Goal: Task Accomplishment & Management: Manage account settings

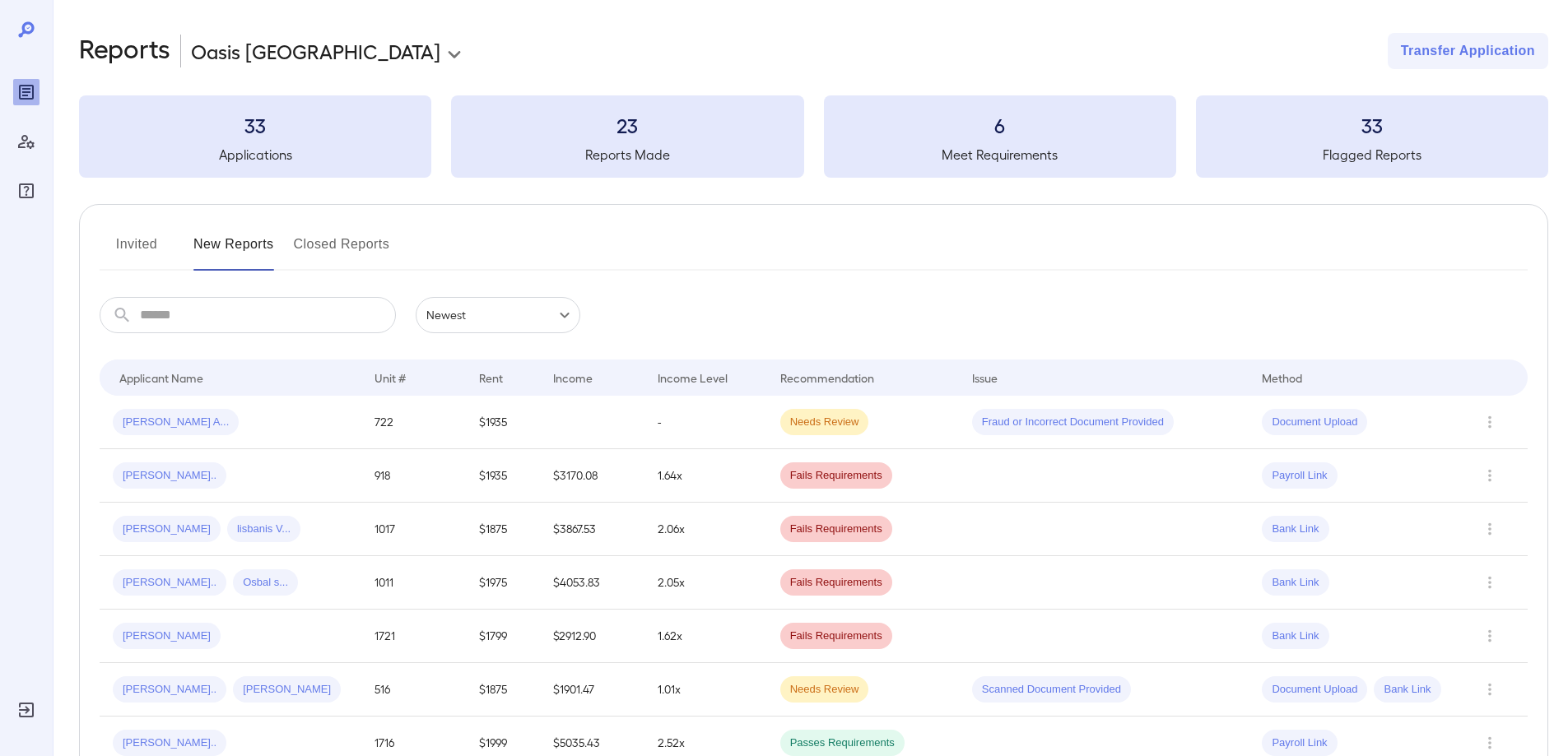
click at [129, 247] on button "Invited" at bounding box center [136, 251] width 74 height 40
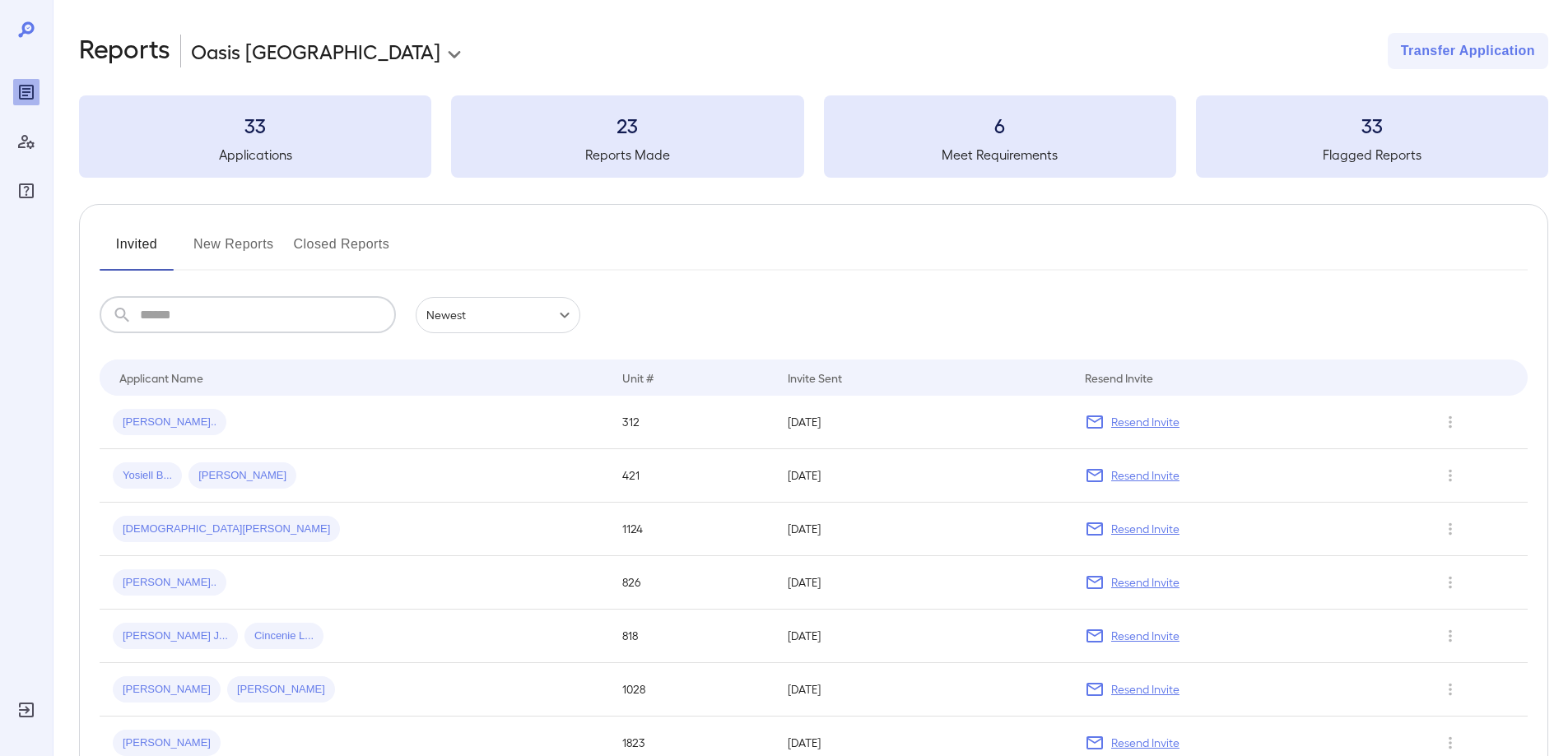
click at [163, 327] on input "text" at bounding box center [268, 315] width 256 height 36
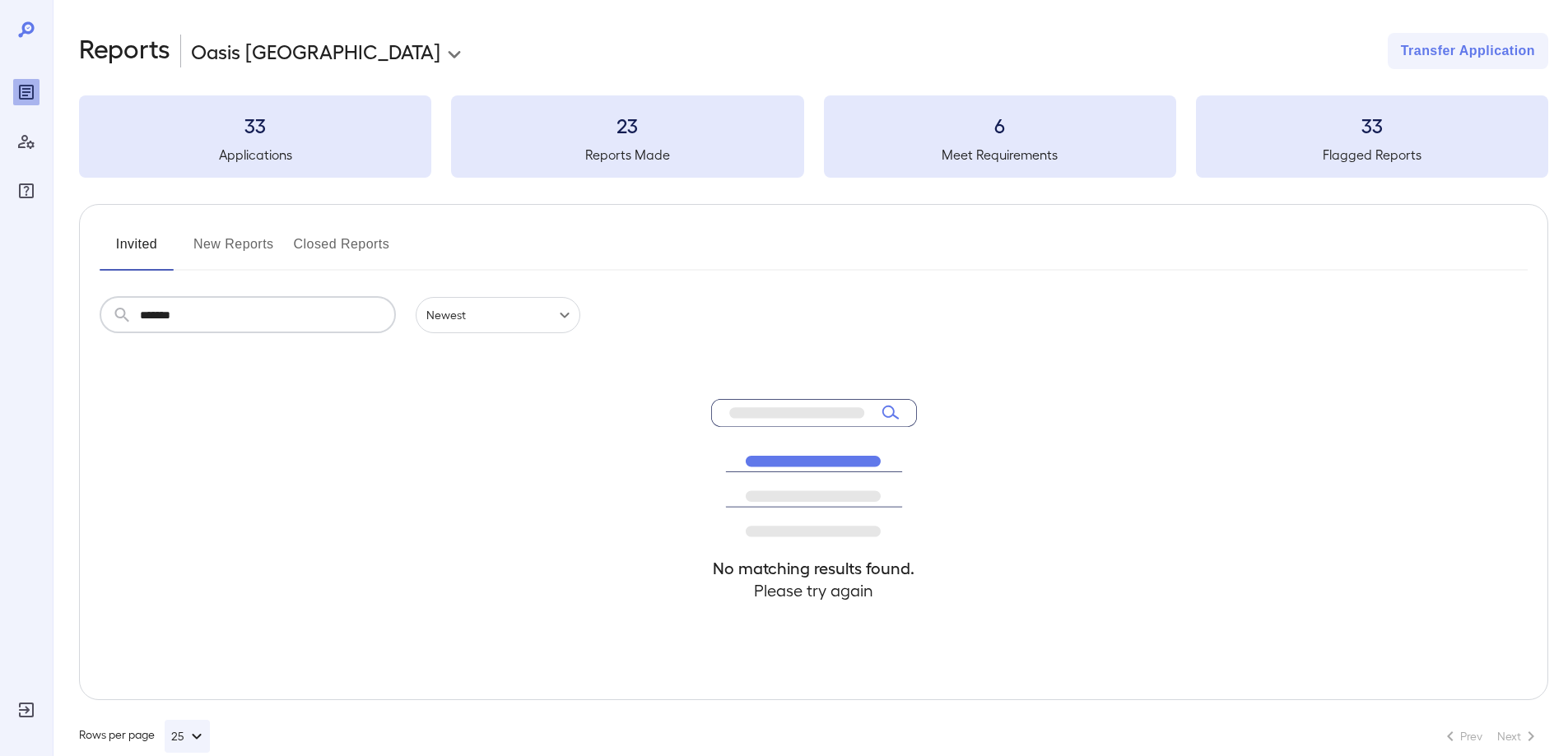
type input "*******"
click at [267, 319] on input "*******" at bounding box center [268, 315] width 256 height 36
click at [257, 147] on h5 "Applications" at bounding box center [255, 154] width 352 height 19
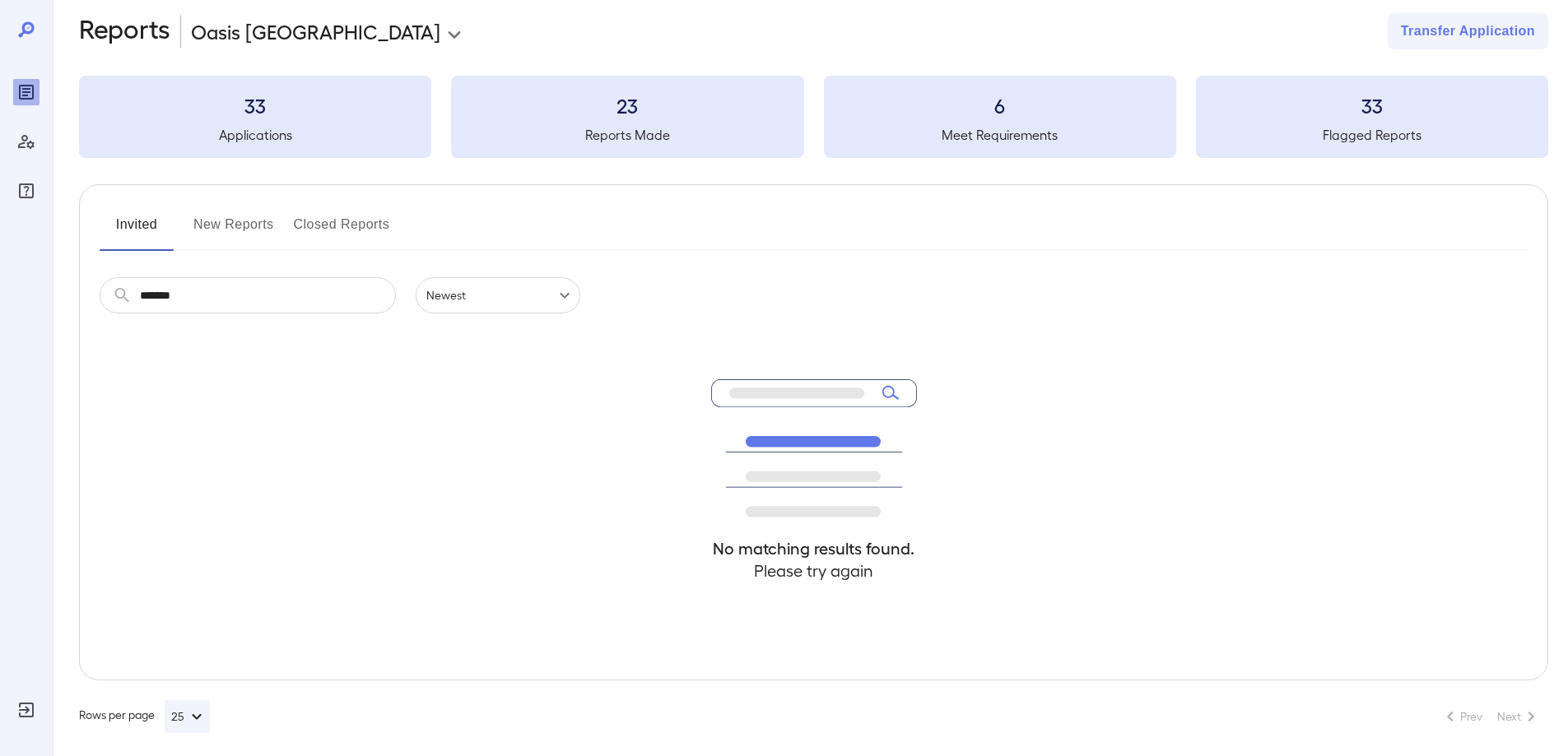
scroll to position [30, 0]
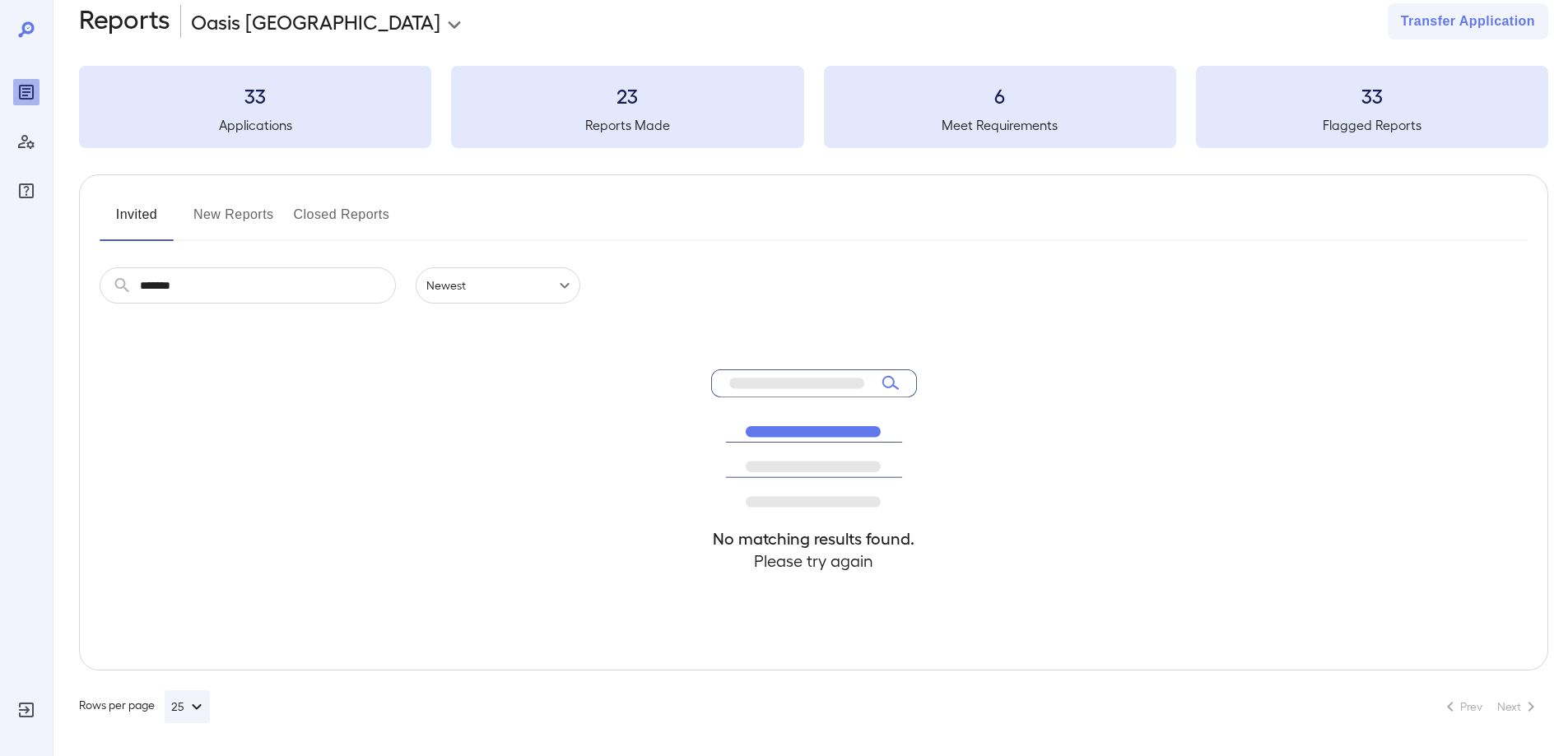
click at [134, 213] on button "Invited" at bounding box center [136, 221] width 74 height 40
click at [231, 218] on button "New Reports" at bounding box center [233, 221] width 80 height 40
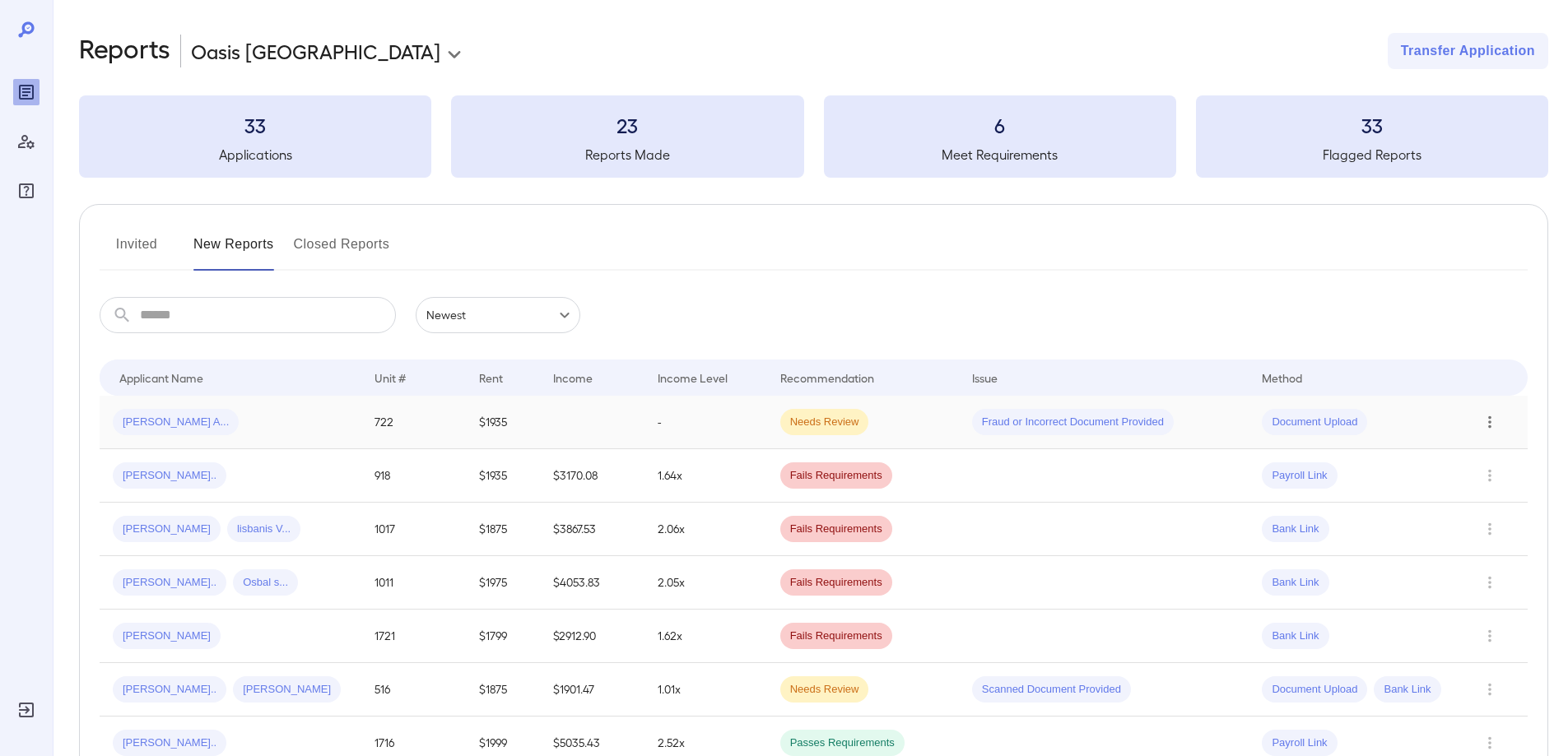
click at [1493, 424] on icon "Row Actions" at bounding box center [1489, 422] width 18 height 19
click at [149, 482] on div at bounding box center [784, 378] width 1568 height 756
click at [1491, 480] on icon "Row Actions" at bounding box center [1489, 475] width 18 height 19
click at [1296, 481] on div at bounding box center [784, 378] width 1568 height 756
click at [1290, 478] on span "Payroll Link" at bounding box center [1299, 476] width 75 height 15
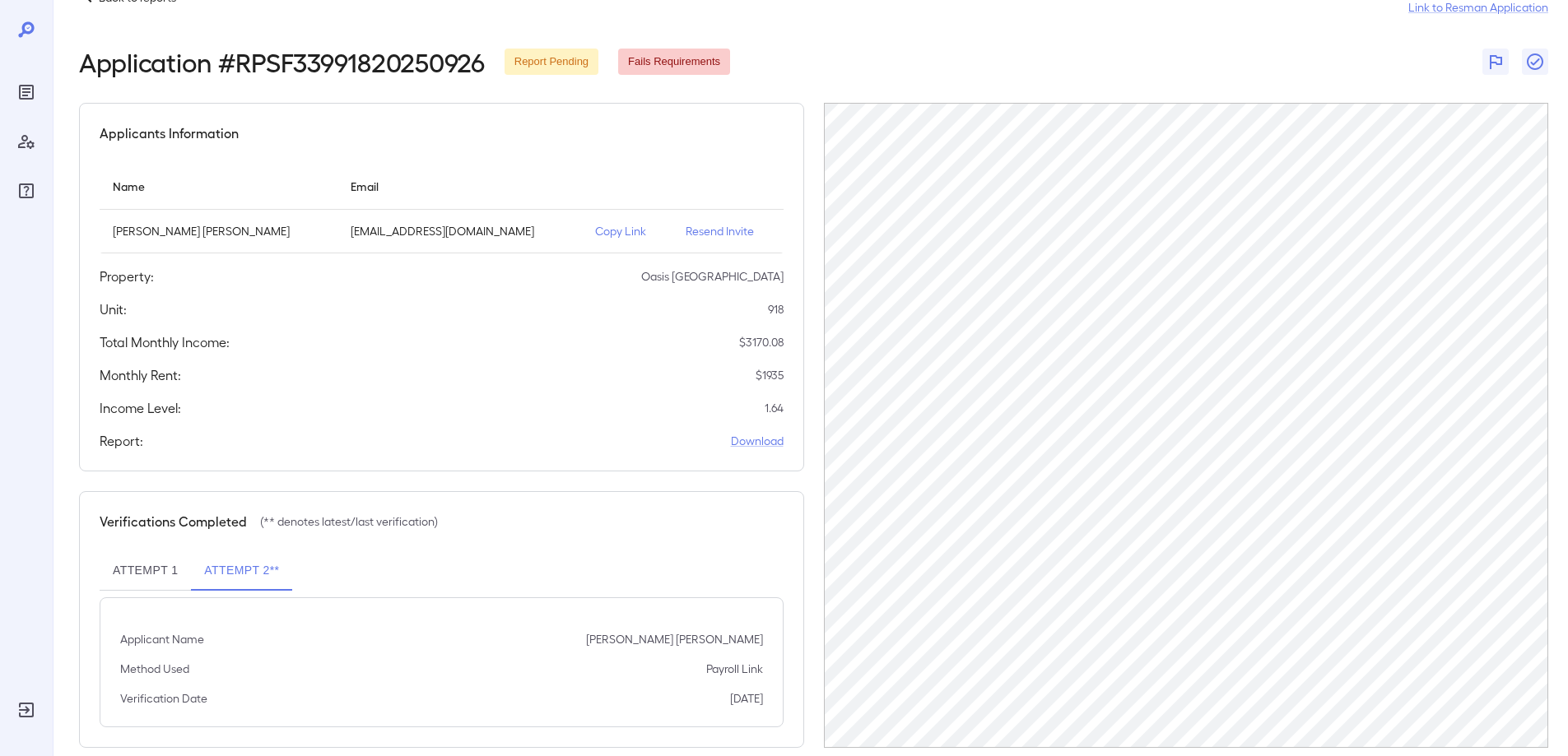
scroll to position [70, 0]
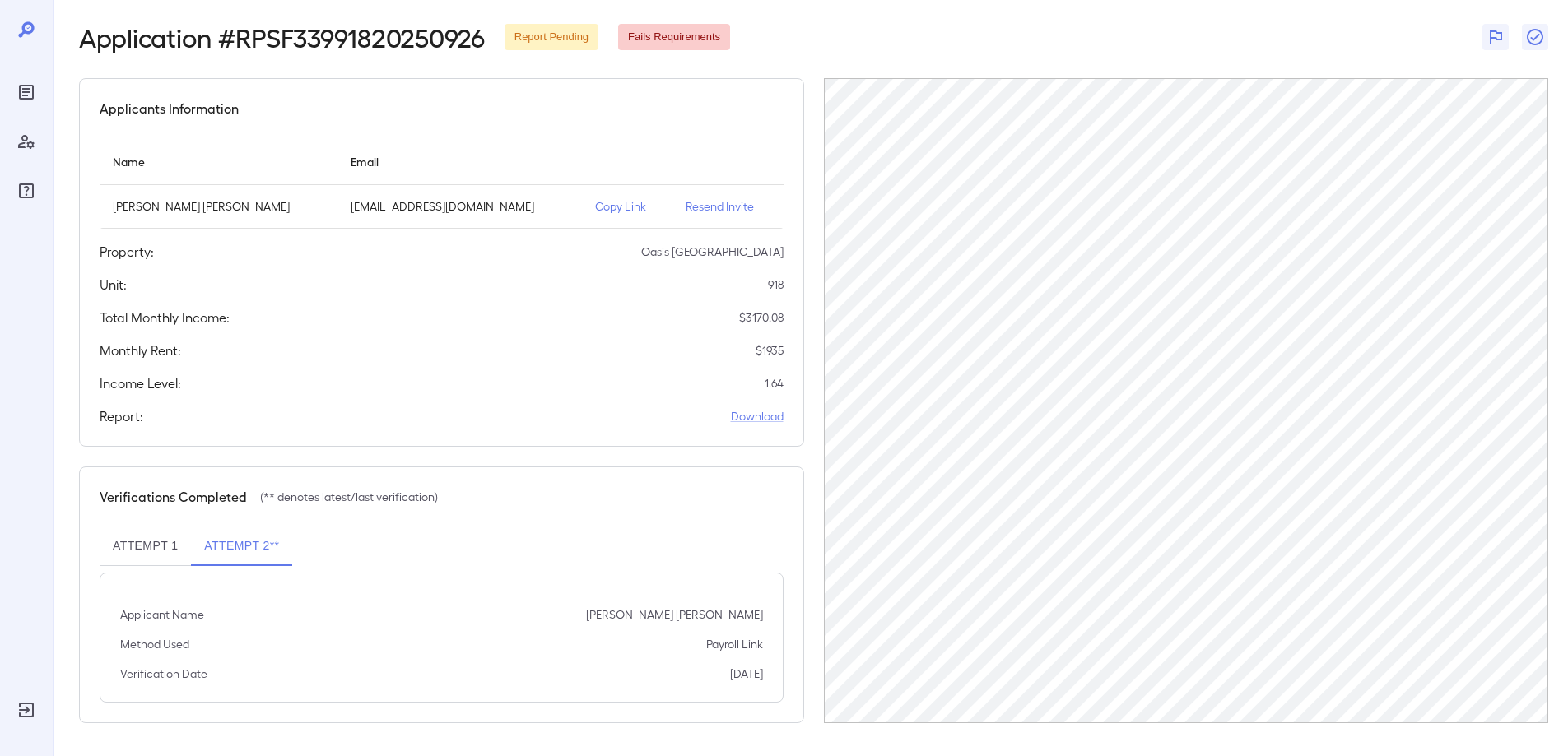
click at [240, 541] on button "Attempt 2**" at bounding box center [242, 546] width 102 height 40
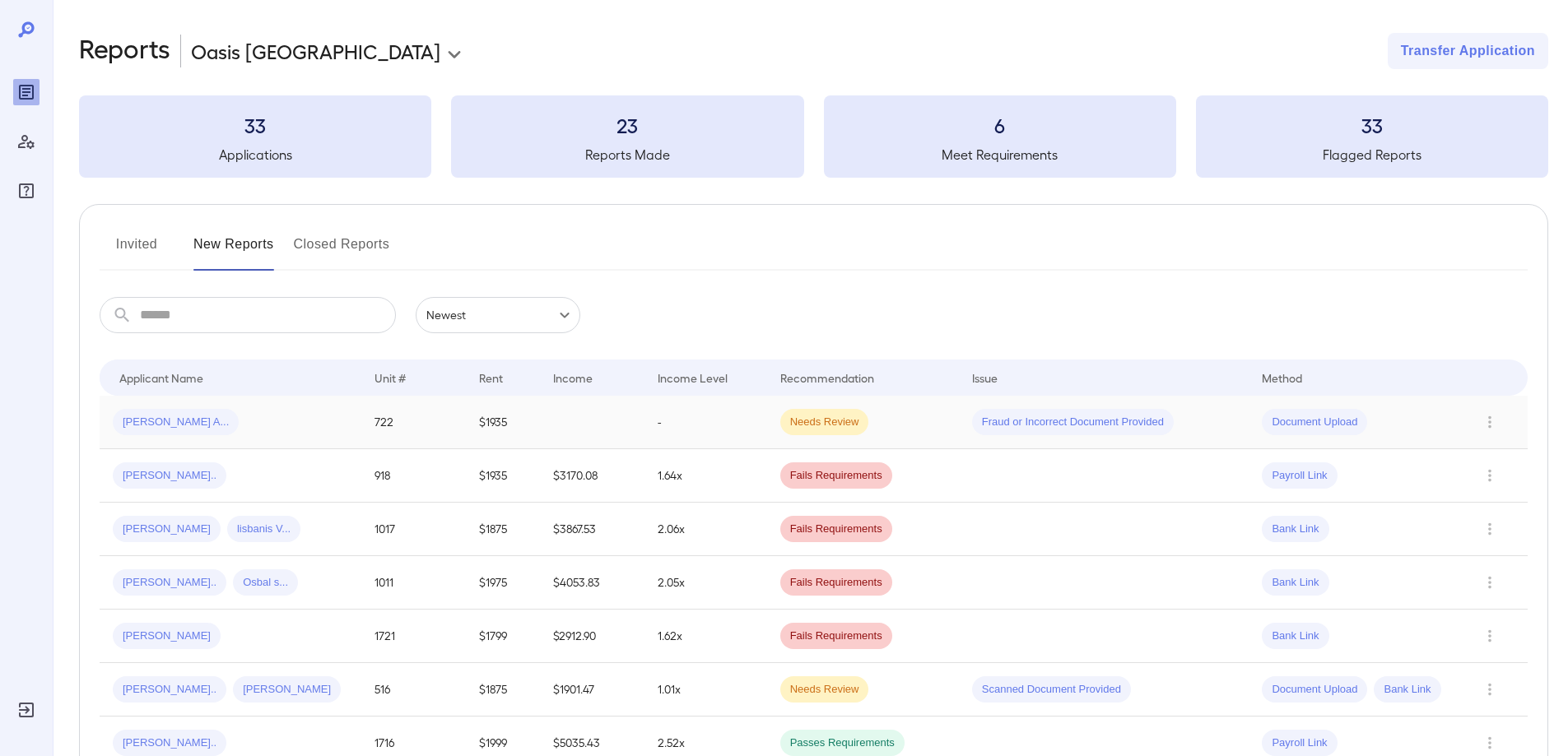
click at [165, 422] on span "[PERSON_NAME] A..." at bounding box center [175, 422] width 126 height 15
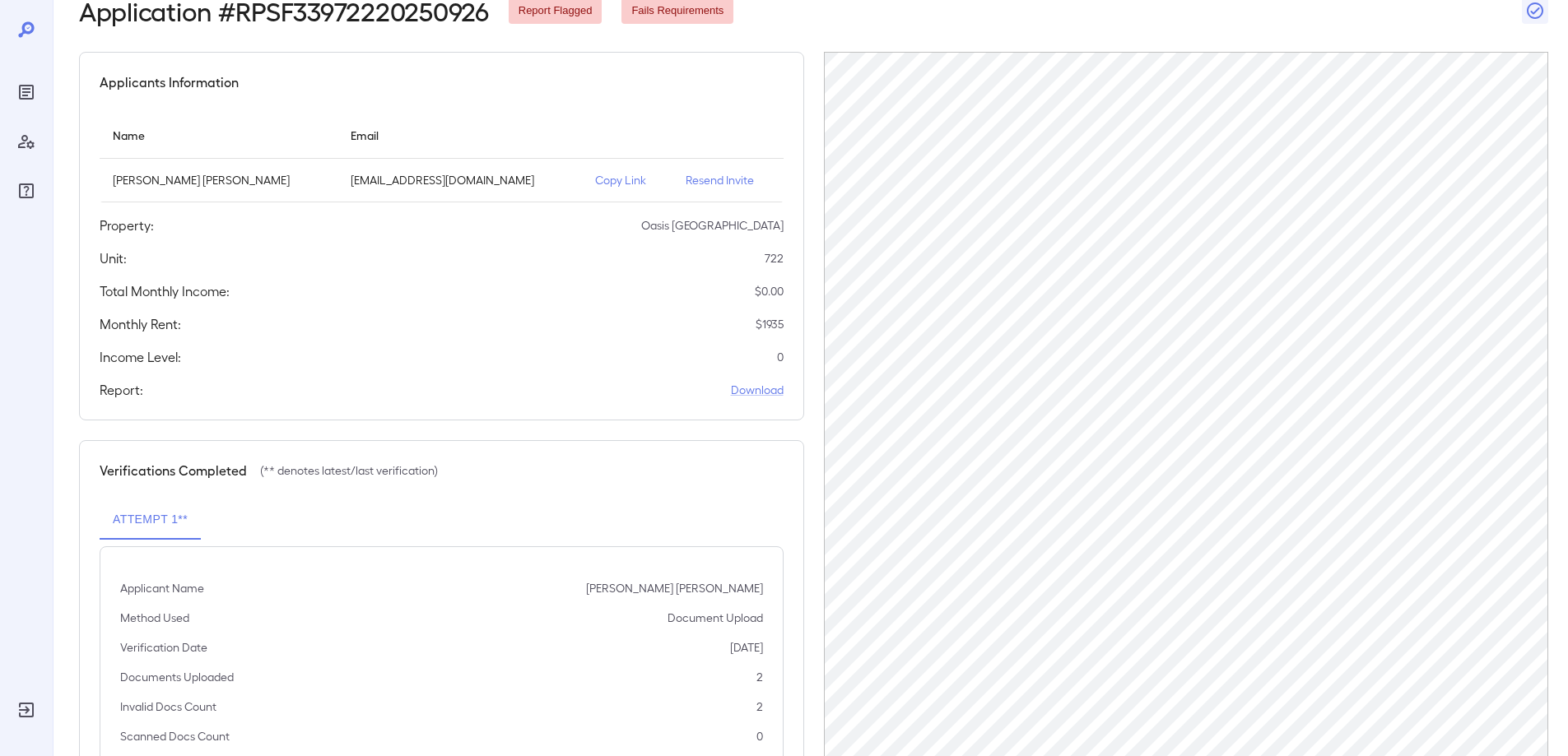
scroll to position [159, 0]
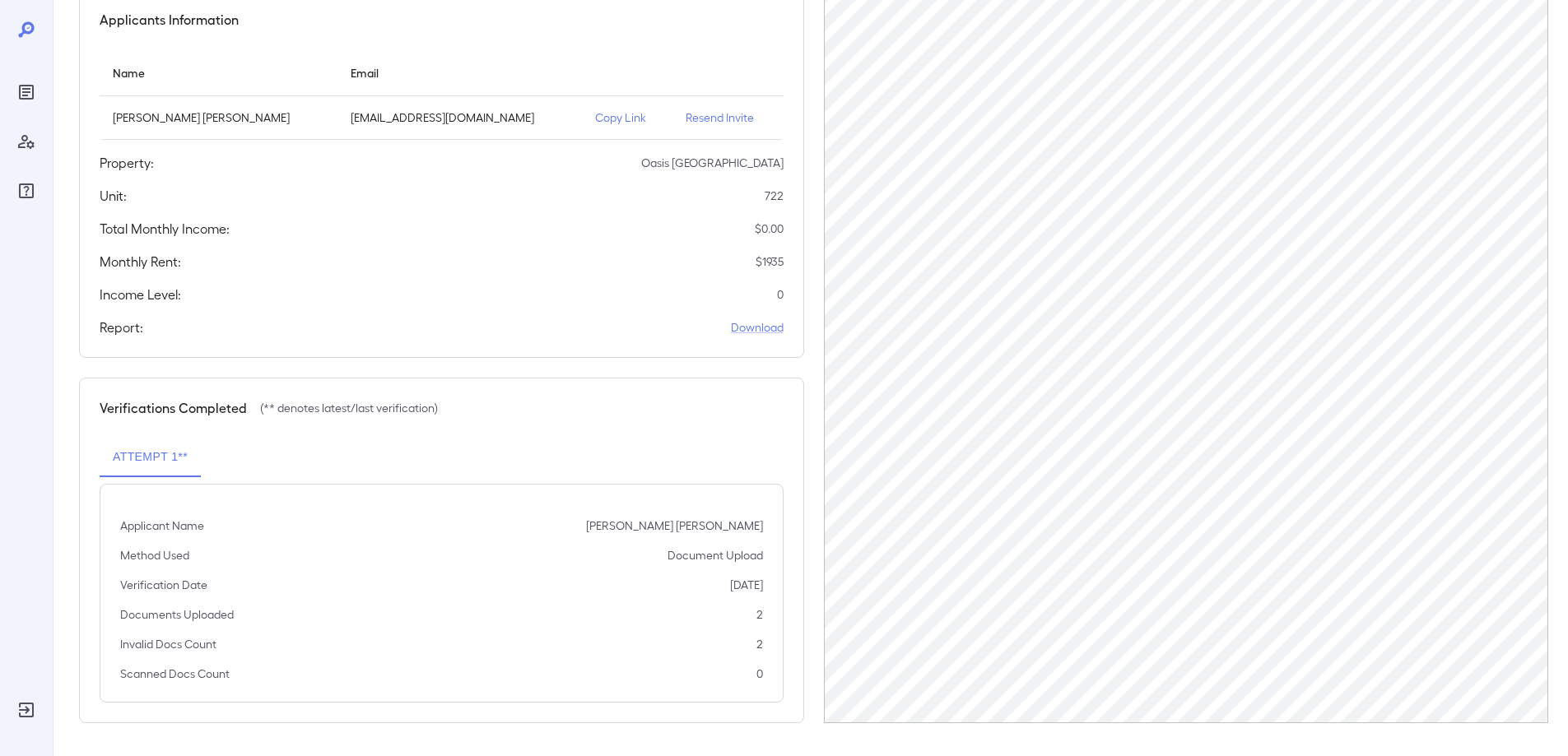
click at [150, 455] on button "Attempt 1**" at bounding box center [151, 457] width 102 height 40
click at [752, 326] on link "Download" at bounding box center [757, 327] width 52 height 16
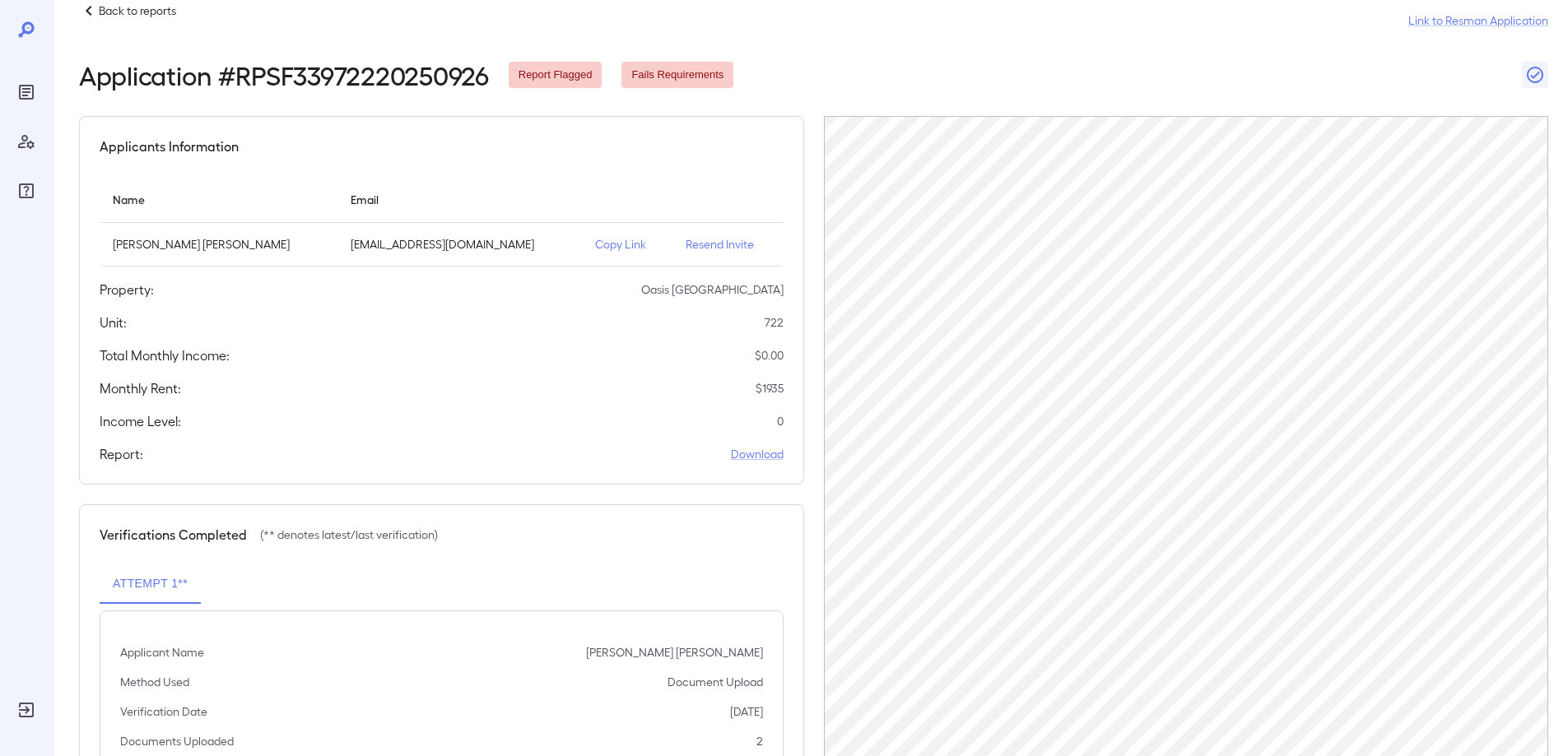
scroll to position [0, 0]
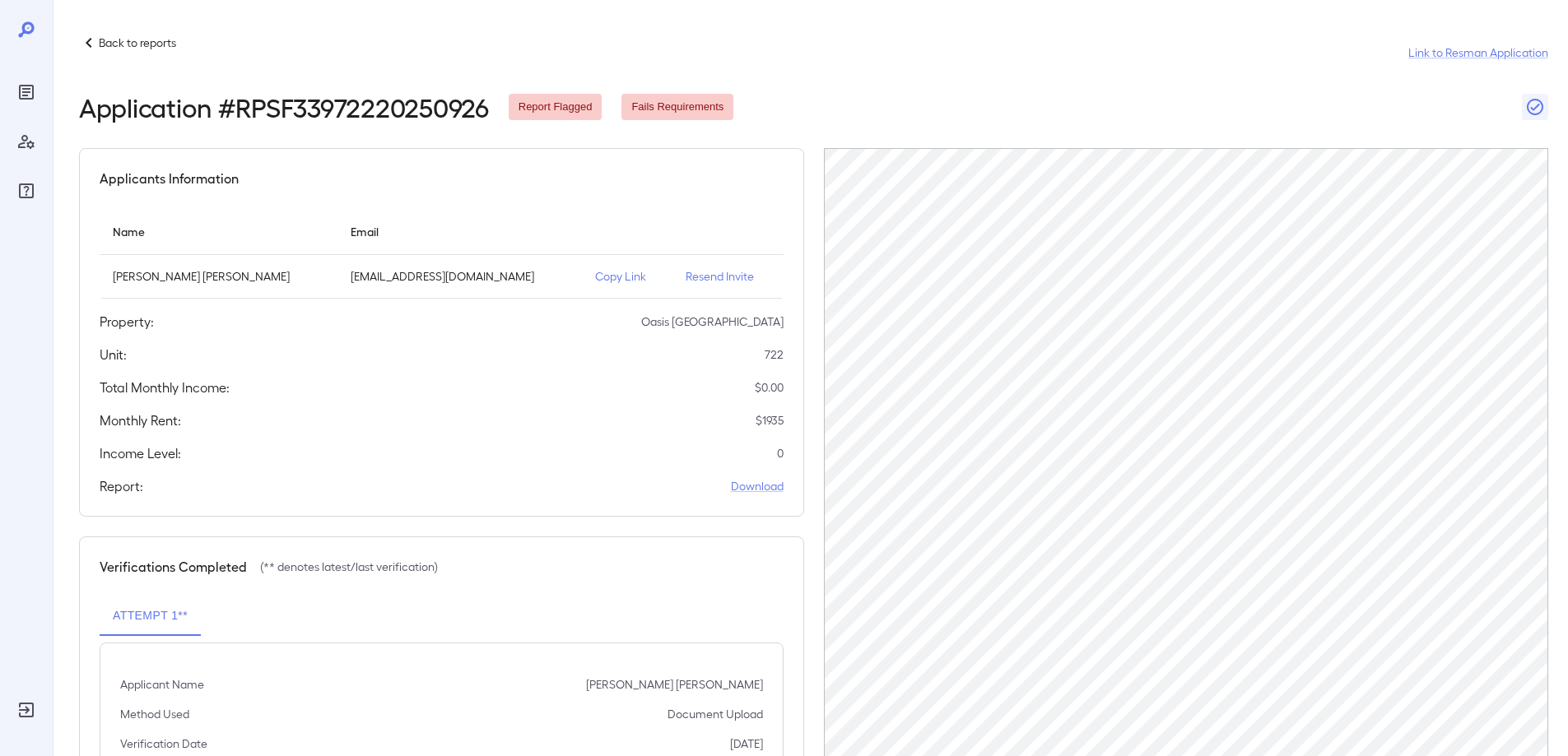
click at [695, 276] on p "Resend Invite" at bounding box center [727, 276] width 84 height 16
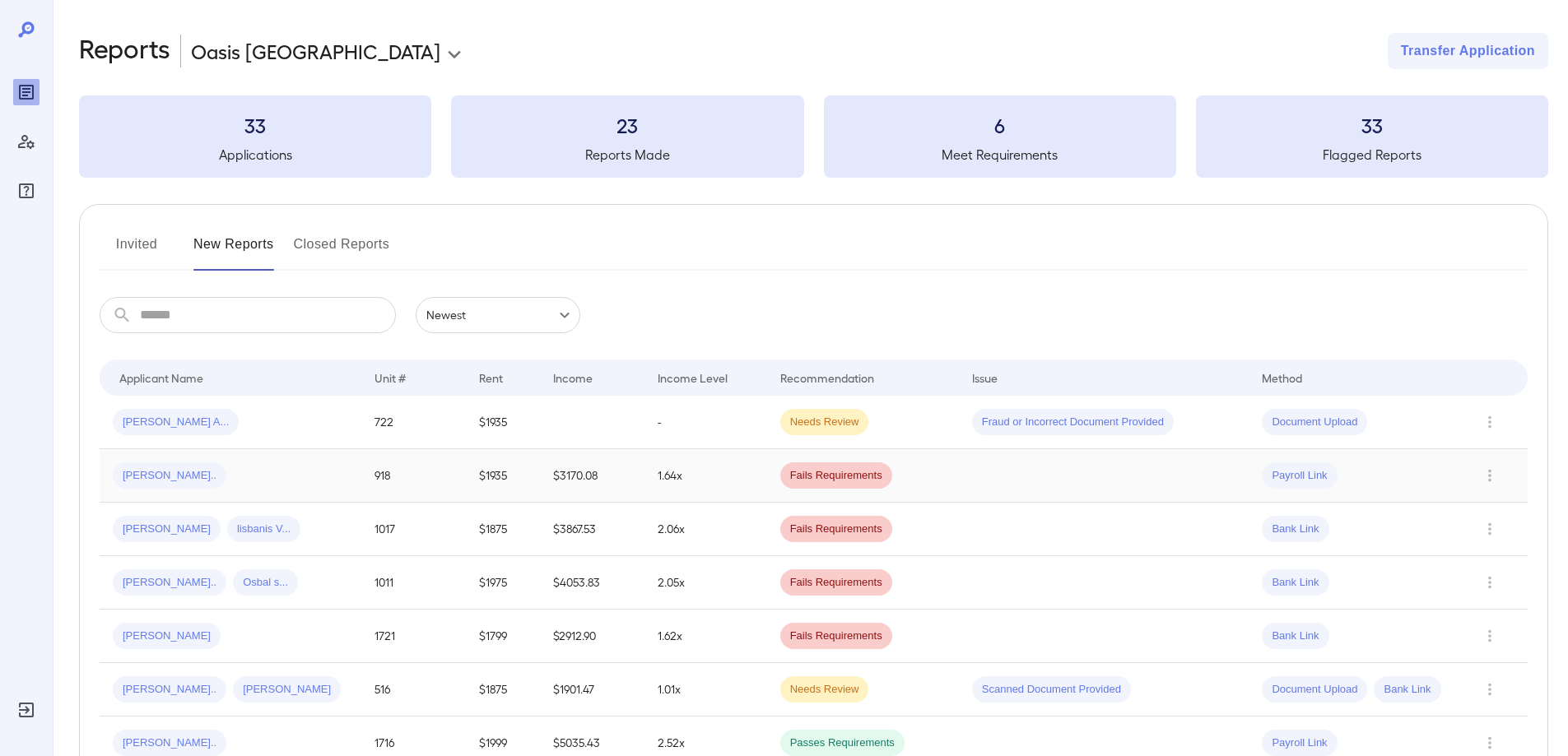
click at [161, 474] on span "[PERSON_NAME].." at bounding box center [169, 476] width 113 height 15
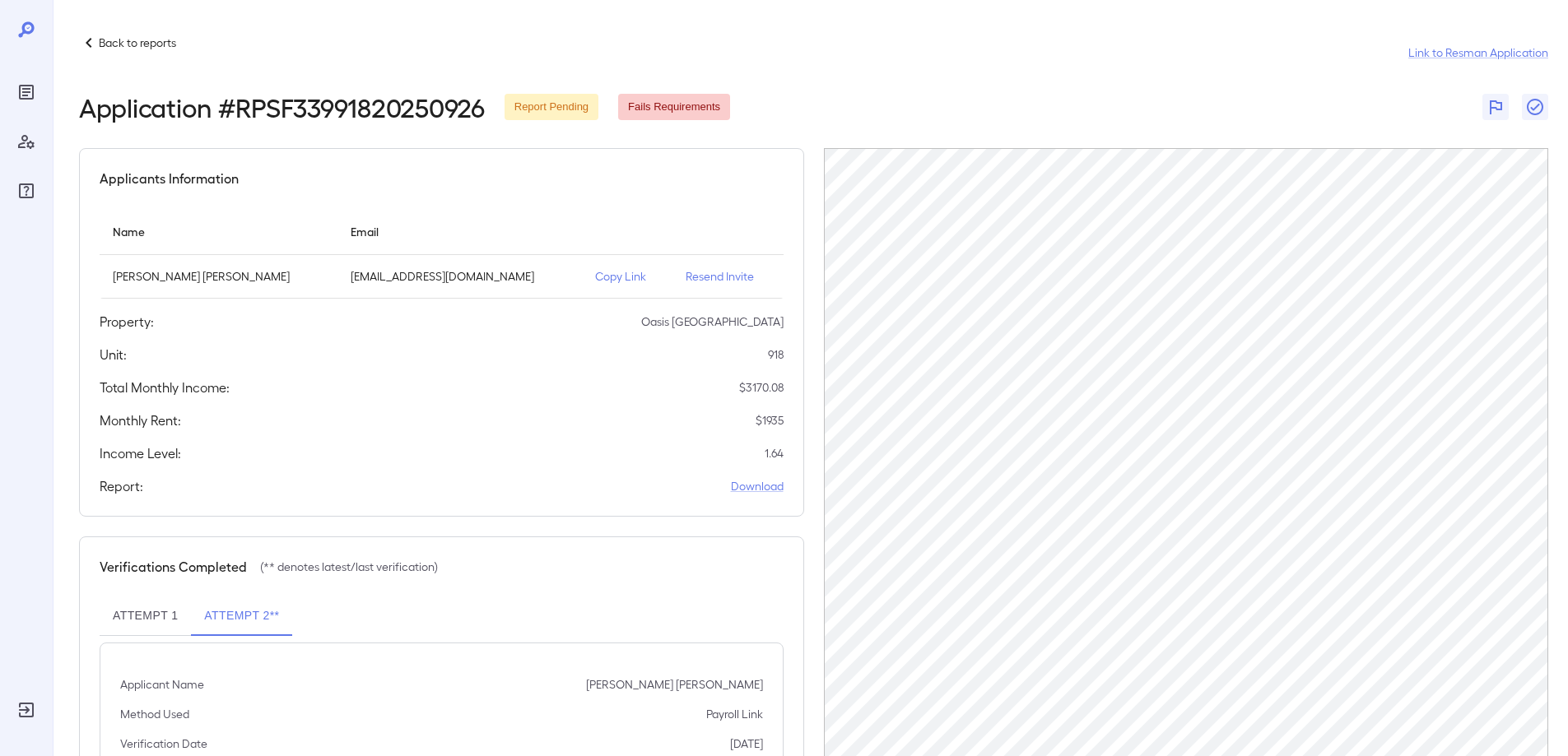
click at [90, 35] on icon at bounding box center [88, 42] width 19 height 19
